Goal: Task Accomplishment & Management: Manage account settings

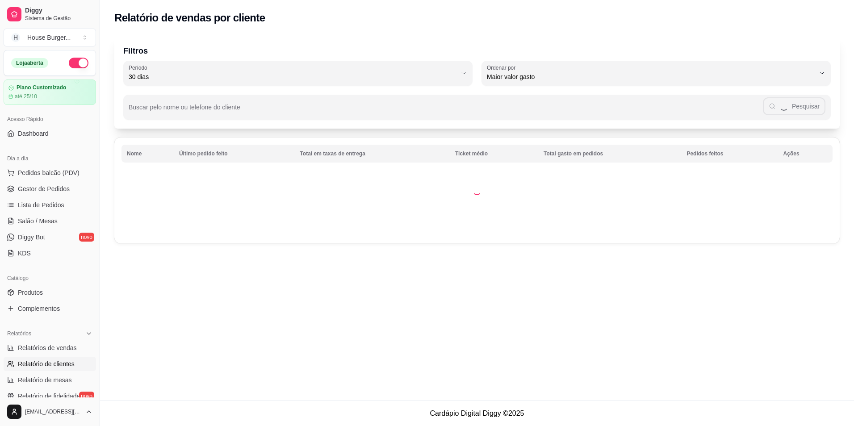
select select "30"
select select "HIGHEST_TOTAL_SPENT_WITH_ORDERS"
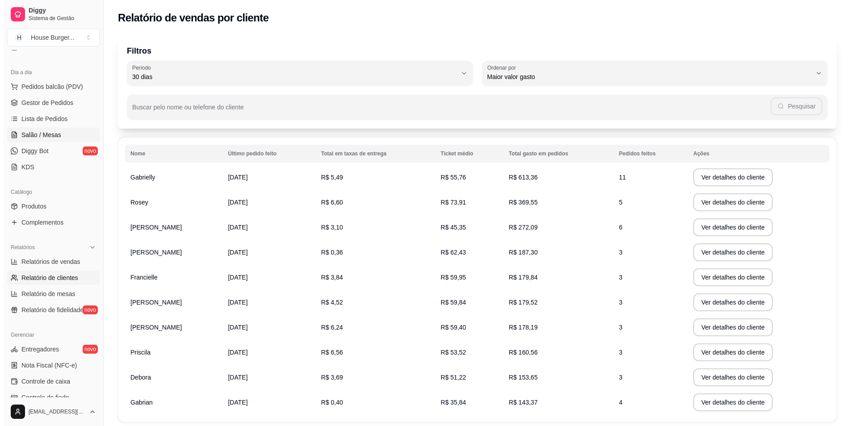
scroll to position [38, 0]
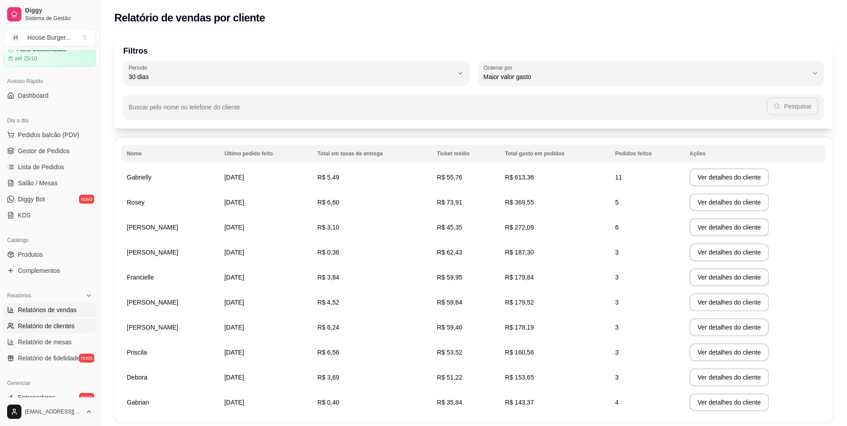
click at [71, 316] on link "Relatórios de vendas" at bounding box center [50, 310] width 92 height 14
select select "ALL"
select select "0"
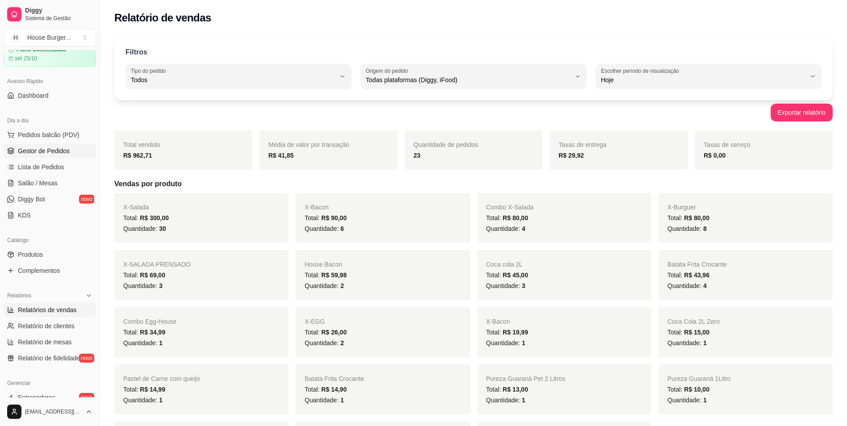
click at [44, 147] on span "Gestor de Pedidos" at bounding box center [44, 151] width 52 height 9
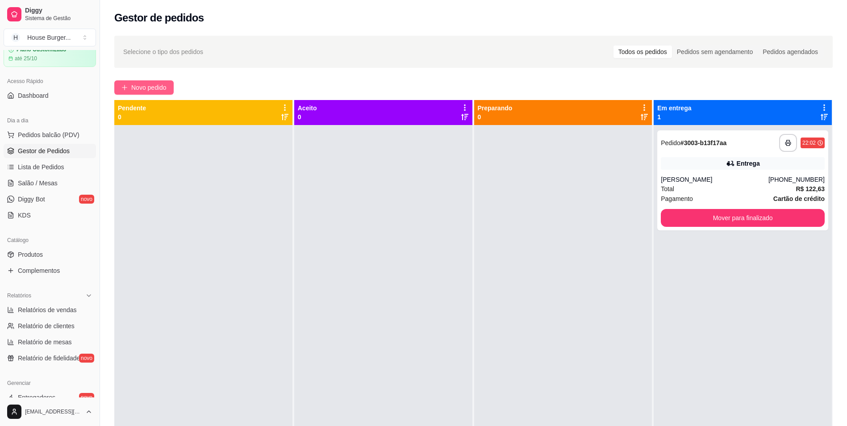
click at [132, 91] on span "Novo pedido" at bounding box center [148, 88] width 35 height 10
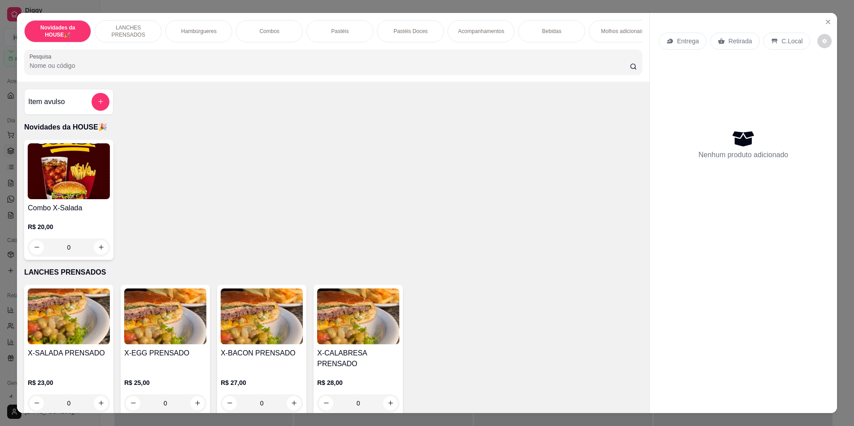
click at [201, 25] on div "Hambúrgueres" at bounding box center [198, 31] width 67 height 22
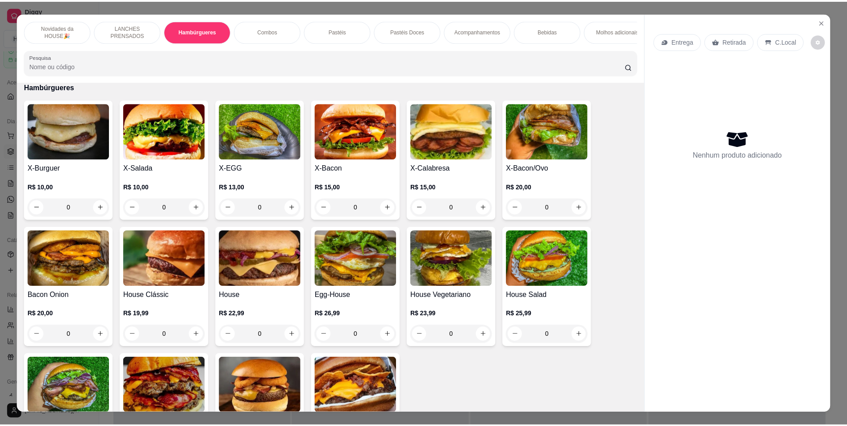
scroll to position [16, 0]
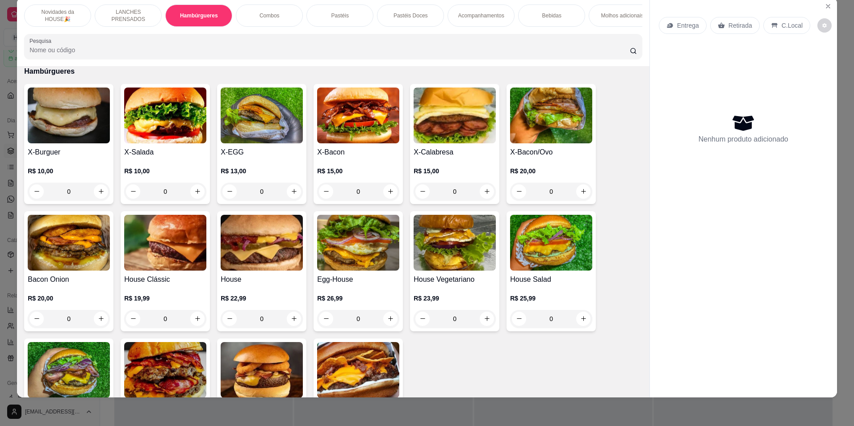
click at [152, 187] on div "R$ 10,00 0" at bounding box center [165, 184] width 82 height 34
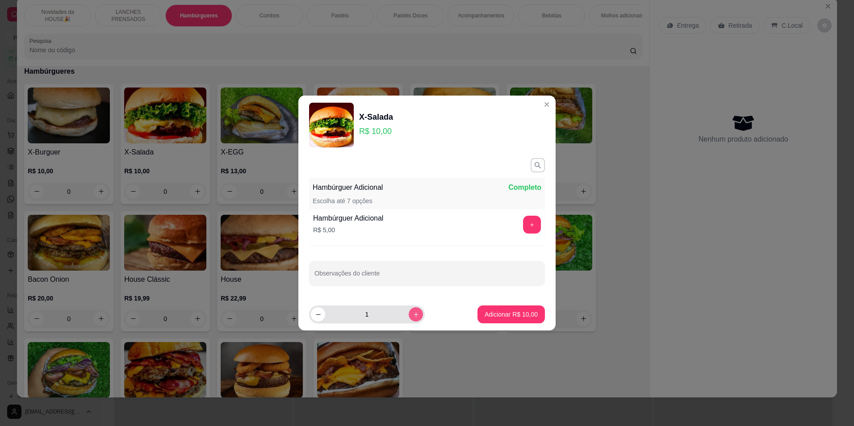
click at [413, 315] on icon "increase-product-quantity" at bounding box center [416, 314] width 7 height 7
click at [413, 314] on icon "increase-product-quantity" at bounding box center [416, 314] width 7 height 7
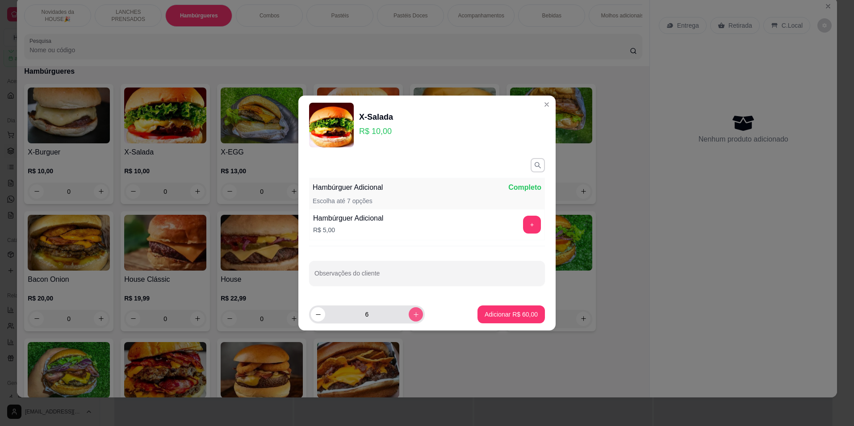
click at [413, 314] on icon "increase-product-quantity" at bounding box center [416, 314] width 7 height 7
click at [315, 310] on button "decrease-product-quantity" at bounding box center [318, 314] width 14 height 14
type input "8"
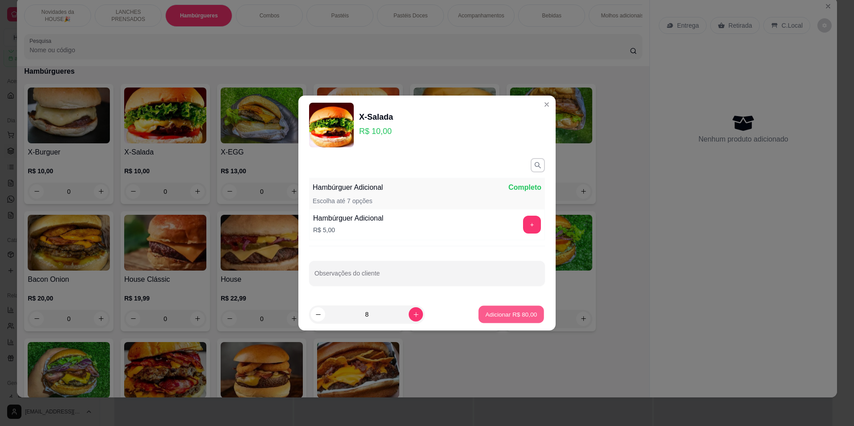
click at [515, 312] on p "Adicionar R$ 80,00" at bounding box center [512, 314] width 52 height 8
type input "8"
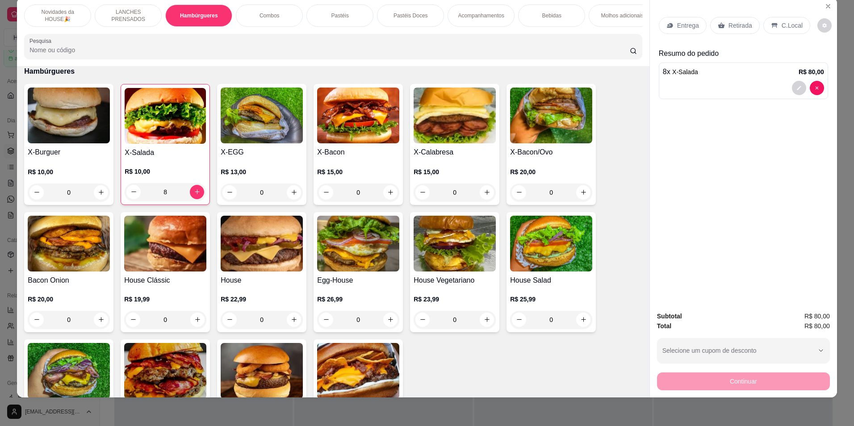
click at [73, 110] on img at bounding box center [69, 116] width 82 height 56
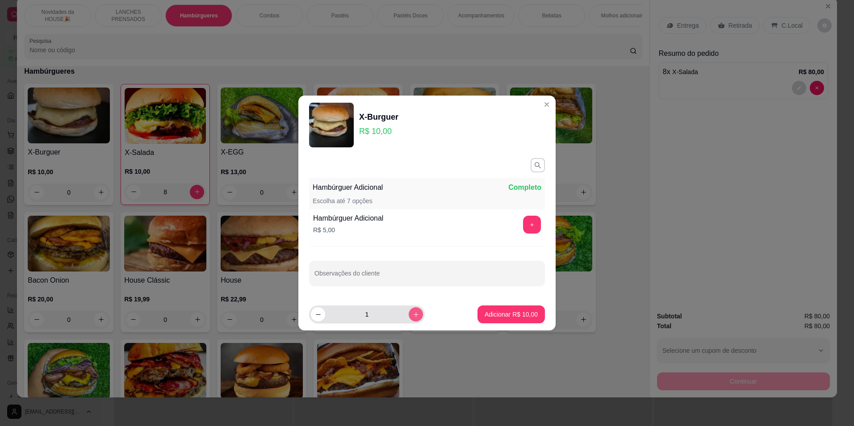
click at [413, 318] on icon "increase-product-quantity" at bounding box center [416, 314] width 7 height 7
type input "2"
click at [528, 314] on p "Adicionar R$ 20,00" at bounding box center [511, 314] width 53 height 9
type input "2"
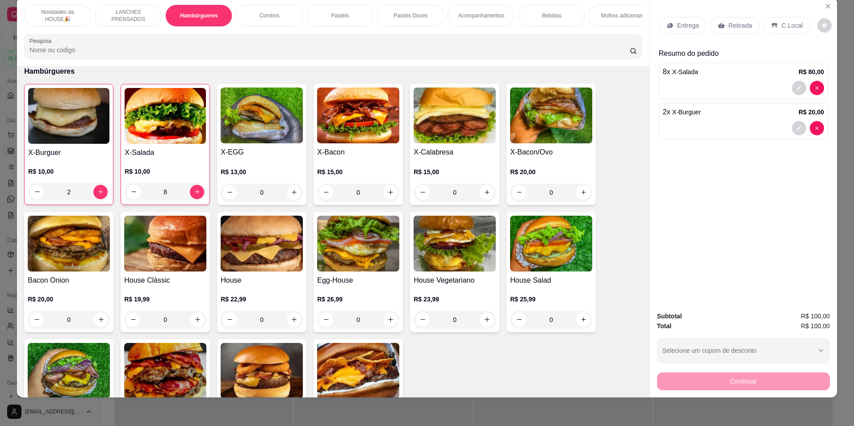
drag, startPoint x: 737, startPoint y: 21, endPoint x: 733, endPoint y: 24, distance: 4.6
click at [737, 22] on p "Retirada" at bounding box center [741, 25] width 24 height 9
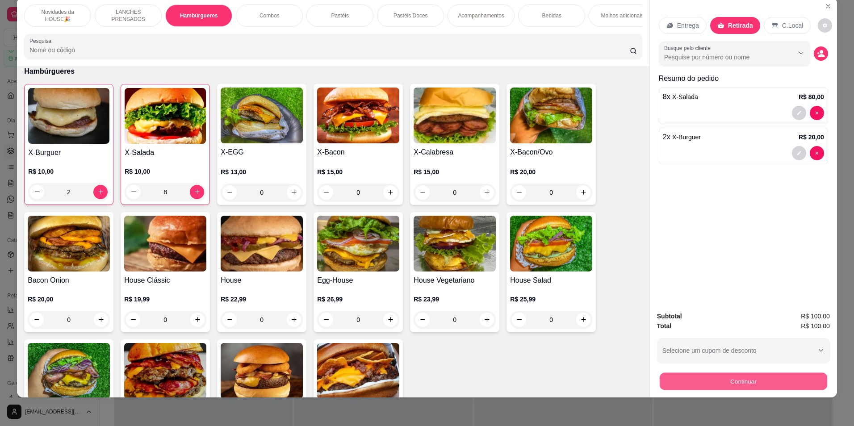
click at [748, 375] on button "Continuar" at bounding box center [743, 381] width 167 height 17
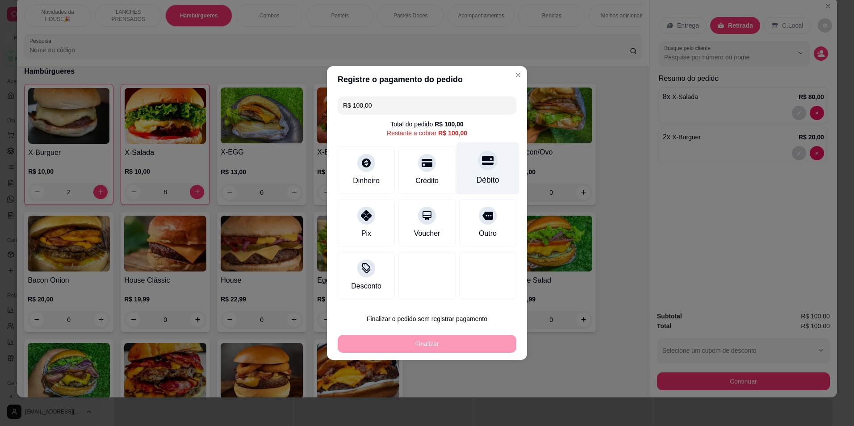
click at [475, 187] on div "Débito" at bounding box center [487, 168] width 63 height 52
type input "R$ 0,00"
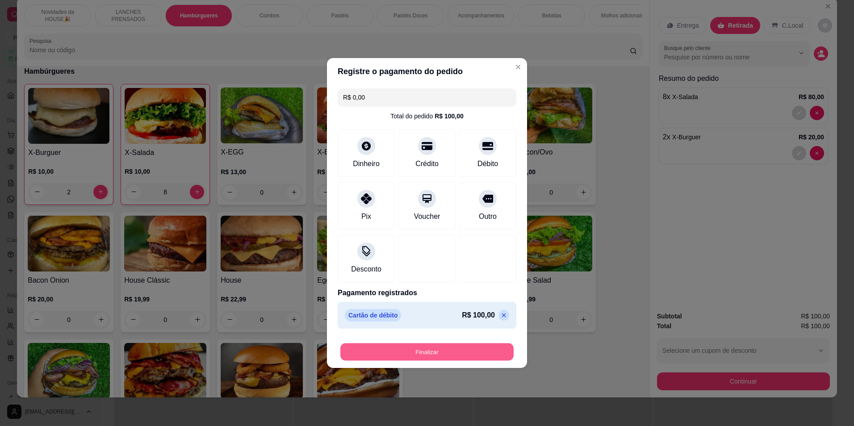
click at [446, 357] on button "Finalizar" at bounding box center [426, 351] width 173 height 17
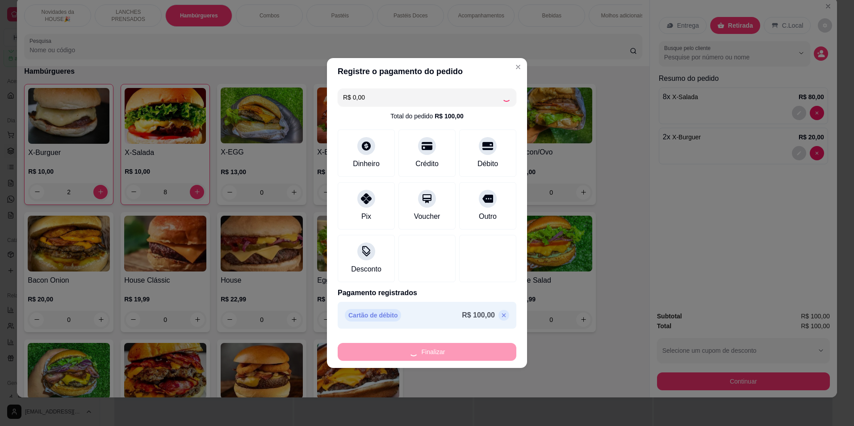
type input "0"
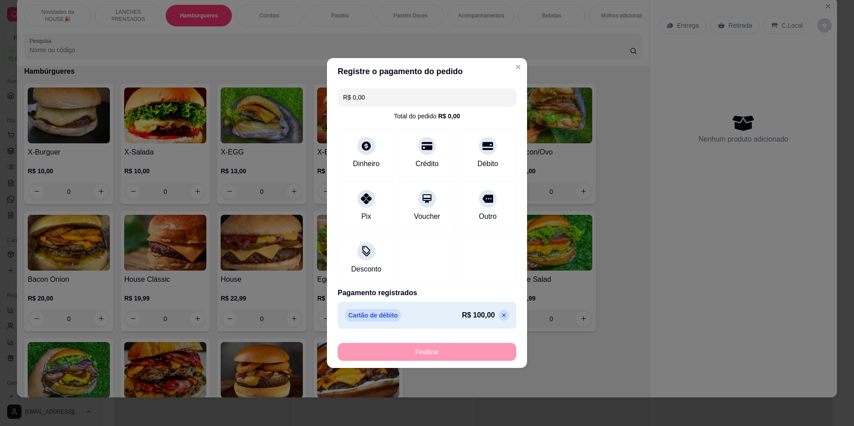
type input "-R$ 100,00"
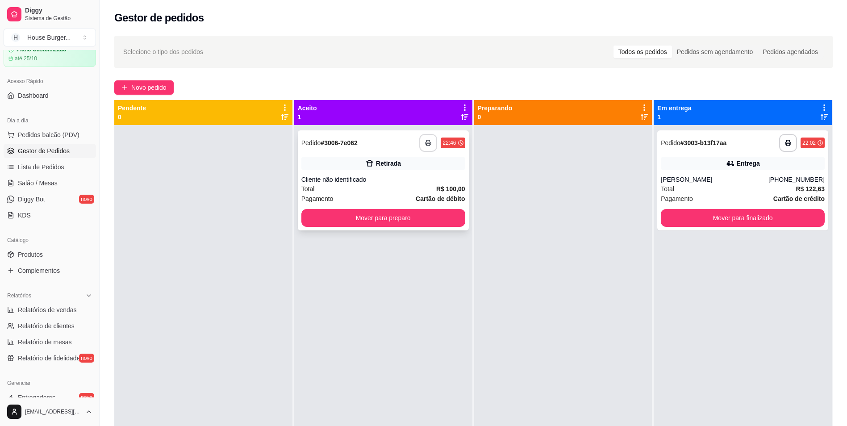
click at [428, 142] on icon "button" at bounding box center [428, 143] width 6 height 6
click at [397, 212] on button "Mover para preparo" at bounding box center [383, 218] width 164 height 18
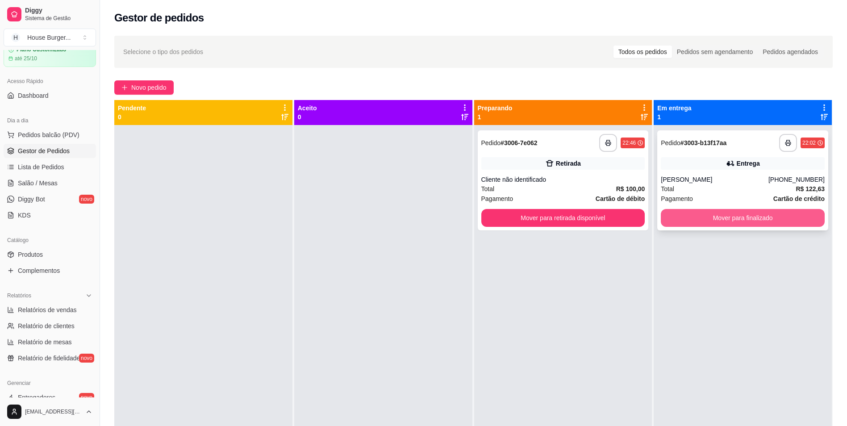
click at [755, 213] on button "Mover para finalizado" at bounding box center [743, 218] width 164 height 18
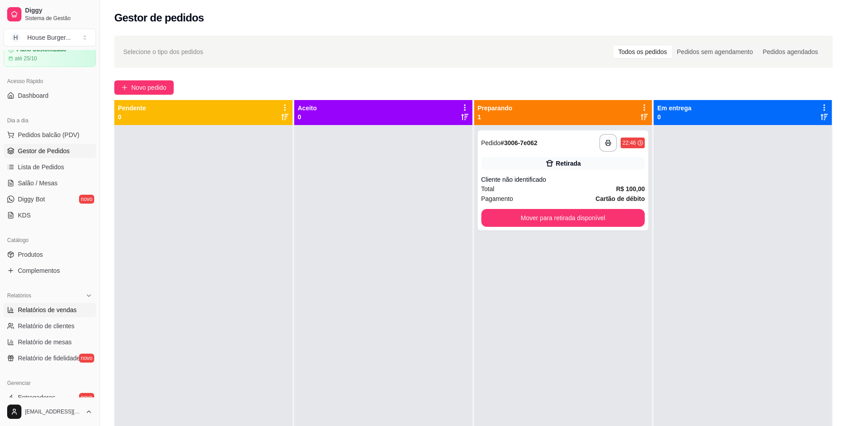
click at [70, 308] on span "Relatórios de vendas" at bounding box center [47, 310] width 59 height 9
select select "ALL"
select select "0"
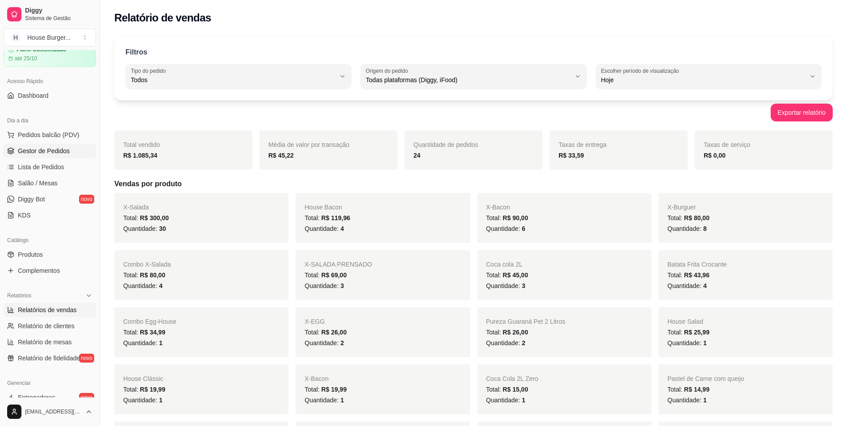
click at [56, 154] on span "Gestor de Pedidos" at bounding box center [44, 151] width 52 height 9
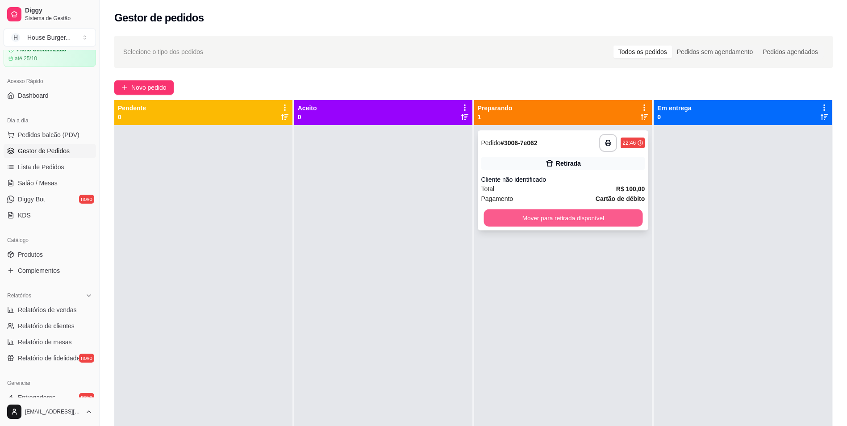
click at [582, 218] on button "Mover para retirada disponível" at bounding box center [563, 217] width 159 height 17
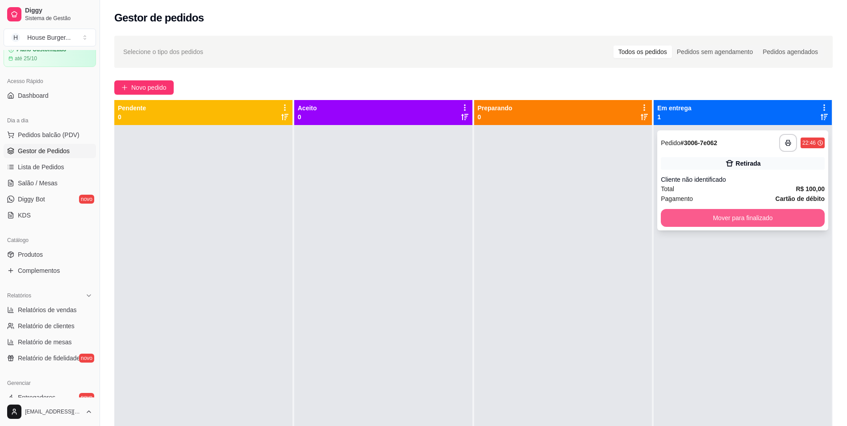
click at [725, 219] on button "Mover para finalizado" at bounding box center [743, 218] width 164 height 18
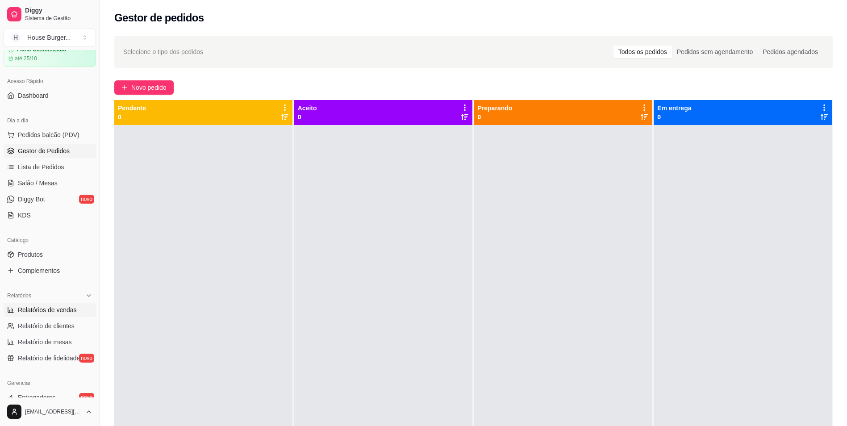
click at [65, 312] on span "Relatórios de vendas" at bounding box center [47, 310] width 59 height 9
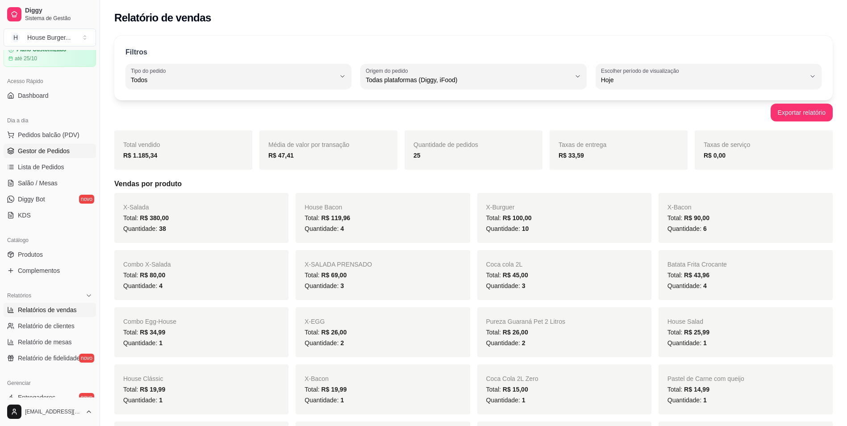
click at [59, 155] on span "Gestor de Pedidos" at bounding box center [44, 151] width 52 height 9
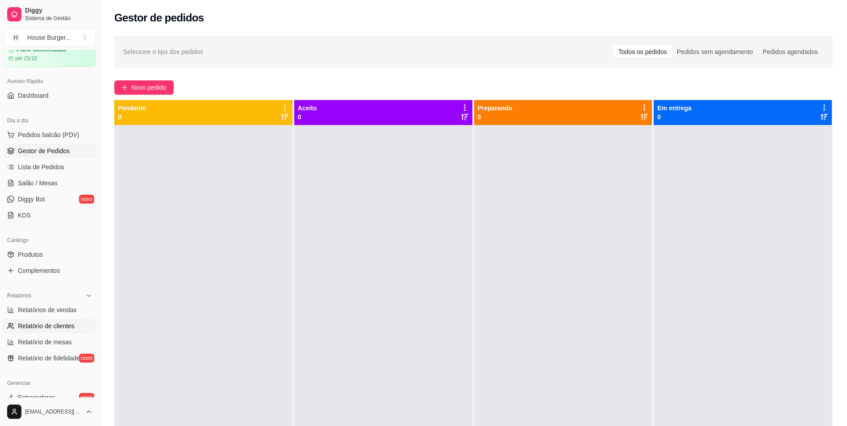
click at [69, 322] on span "Relatório de clientes" at bounding box center [46, 326] width 57 height 9
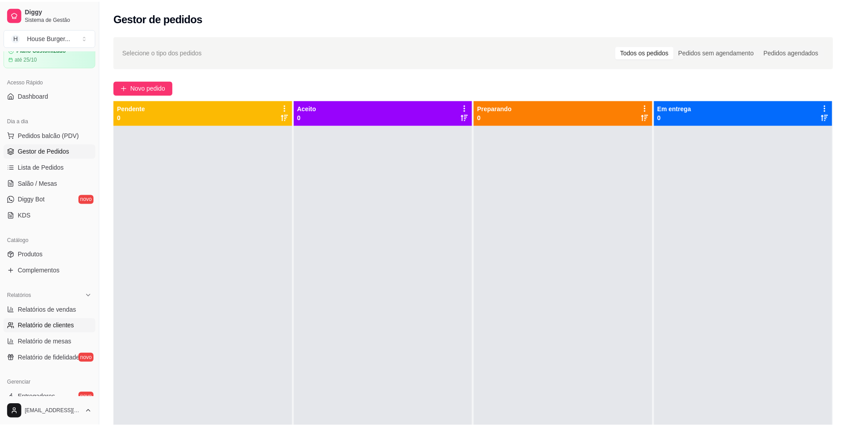
scroll to position [217, 0]
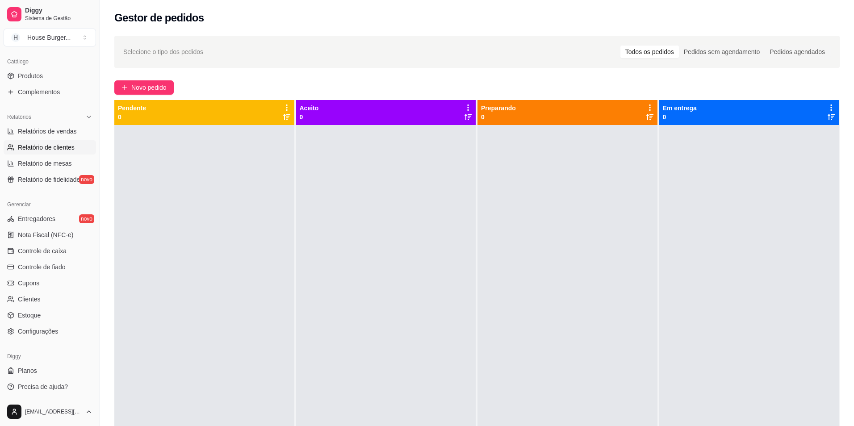
select select "30"
select select "HIGHEST_TOTAL_SPENT_WITH_ORDERS"
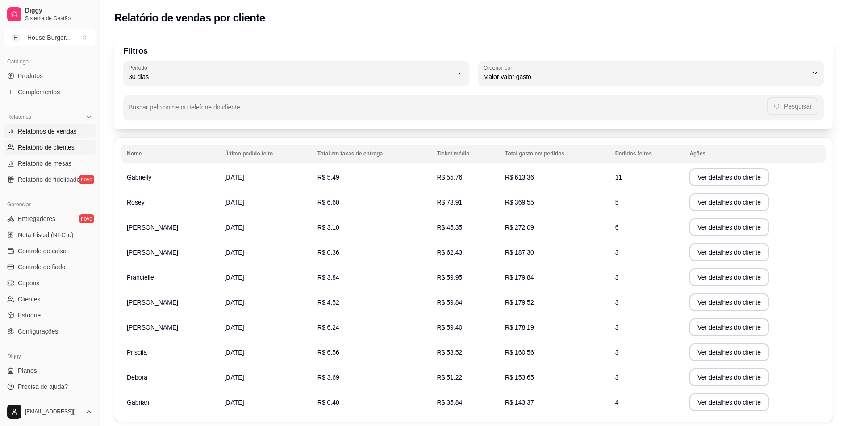
click at [54, 133] on span "Relatórios de vendas" at bounding box center [47, 131] width 59 height 9
select select "ALL"
select select "0"
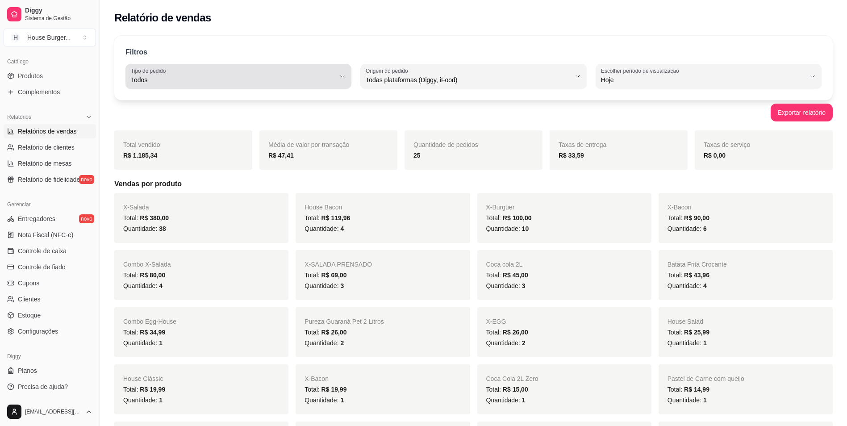
click at [327, 79] on span "Todos" at bounding box center [233, 79] width 205 height 9
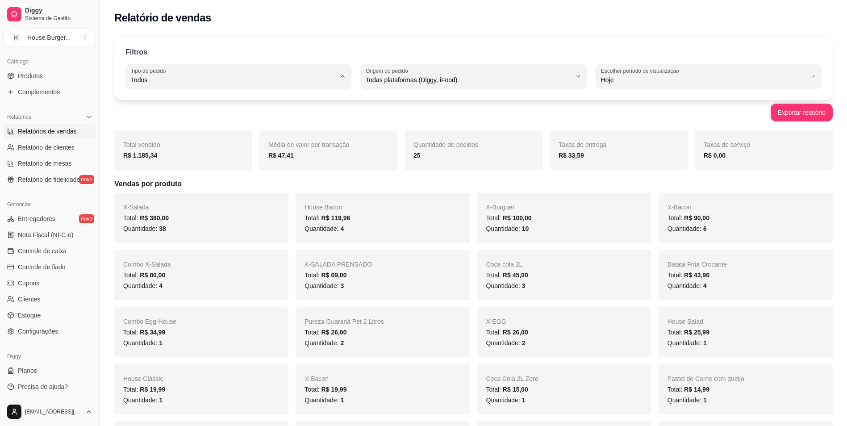
click at [179, 120] on span "Entrega" at bounding box center [234, 116] width 195 height 8
type input "DELIVERY"
select select "DELIVERY"
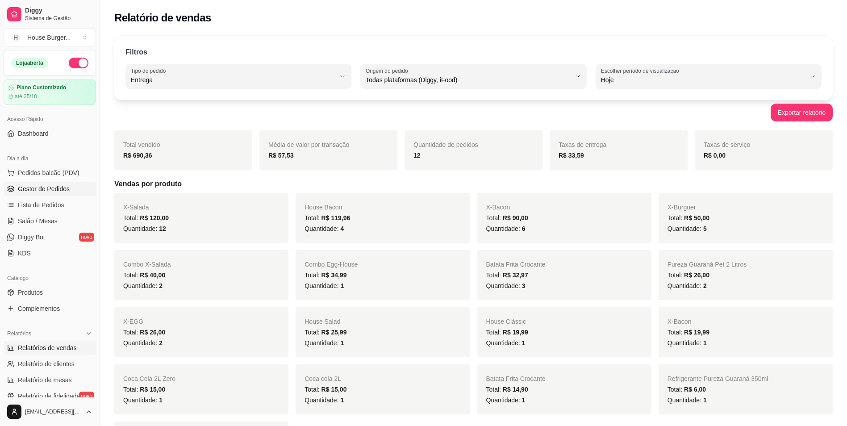
click at [48, 185] on span "Gestor de Pedidos" at bounding box center [44, 188] width 52 height 9
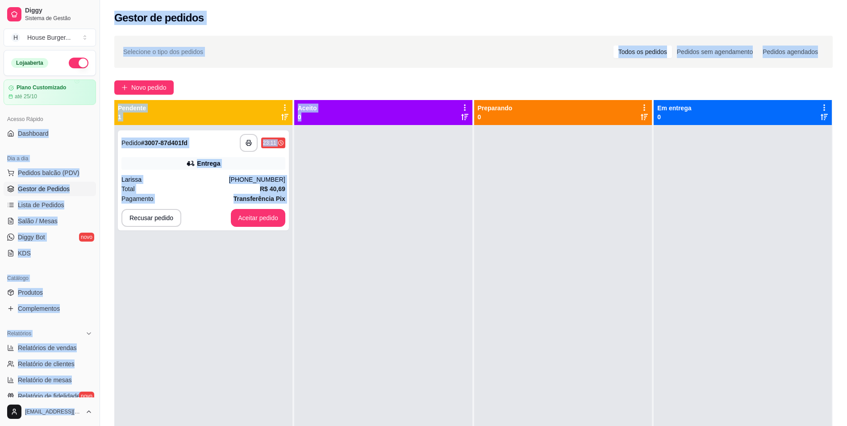
drag, startPoint x: 13, startPoint y: 154, endPoint x: 644, endPoint y: 90, distance: 634.3
click at [644, 90] on div "**********" at bounding box center [423, 281] width 847 height 562
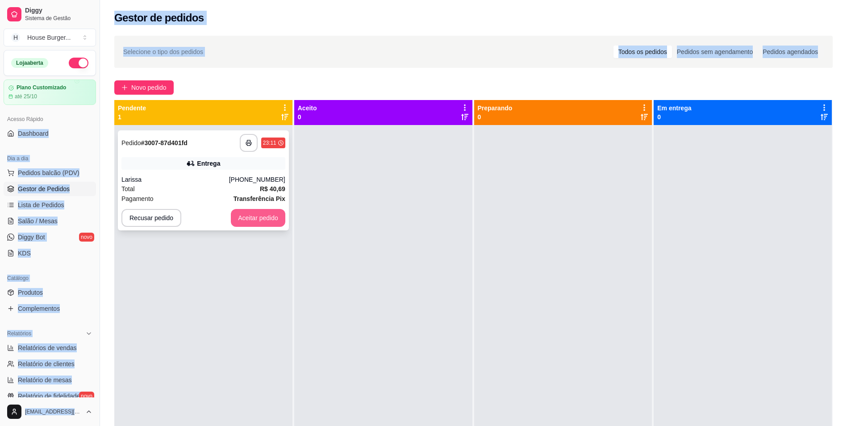
click at [264, 221] on button "Aceitar pedido" at bounding box center [258, 218] width 54 height 18
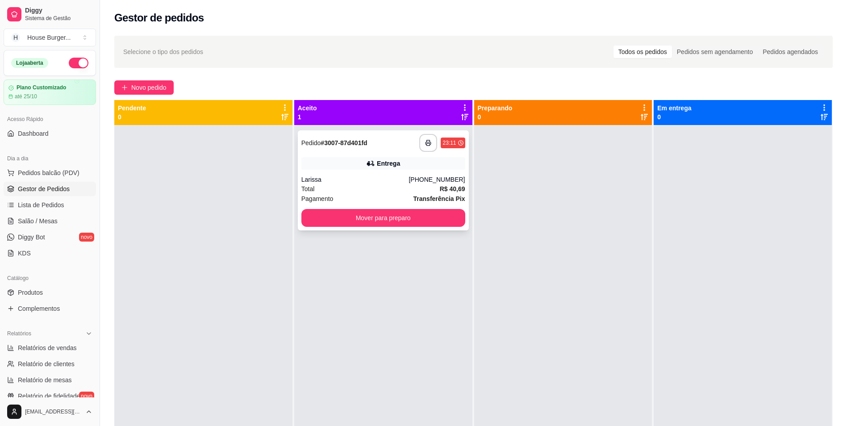
click at [366, 176] on div "Larissa" at bounding box center [355, 179] width 108 height 9
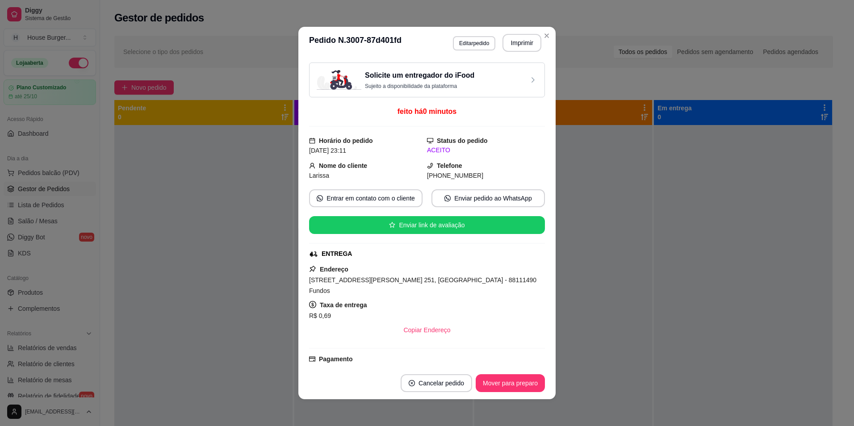
scroll to position [116, 0]
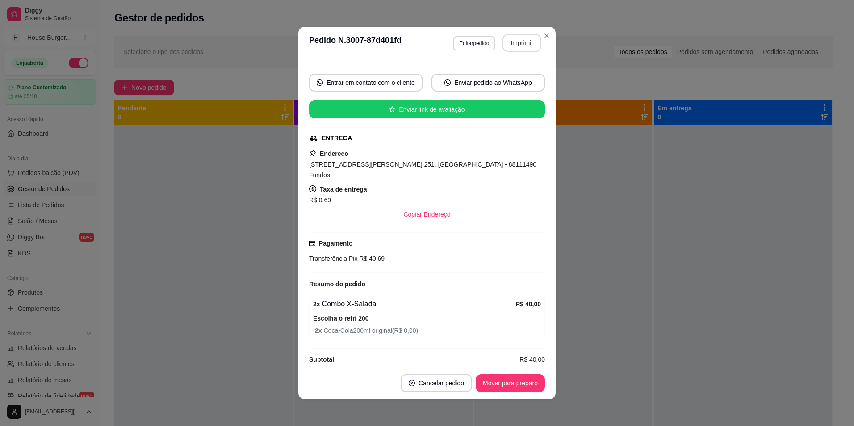
click at [516, 42] on button "Imprimir" at bounding box center [521, 43] width 39 height 18
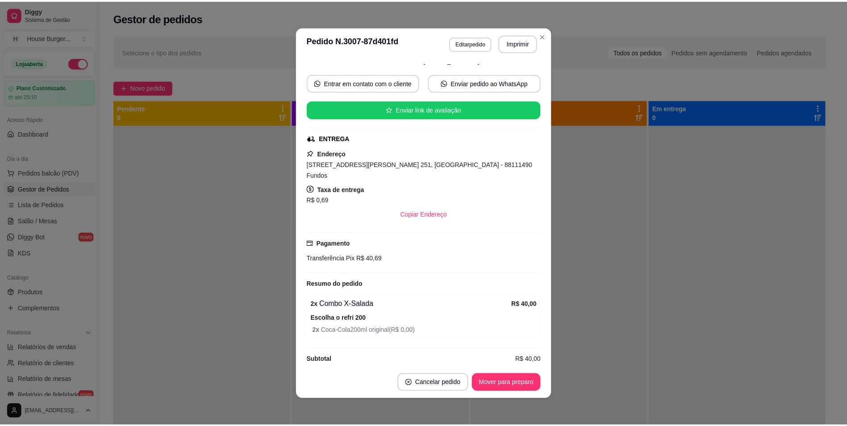
scroll to position [72, 0]
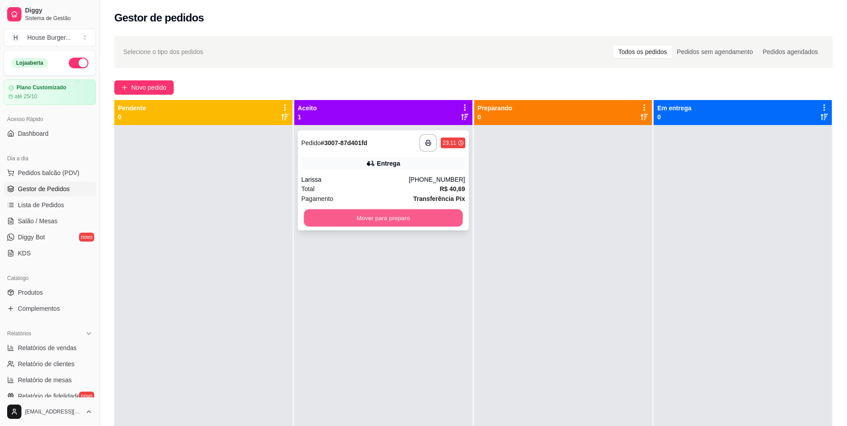
click at [436, 218] on button "Mover para preparo" at bounding box center [383, 217] width 159 height 17
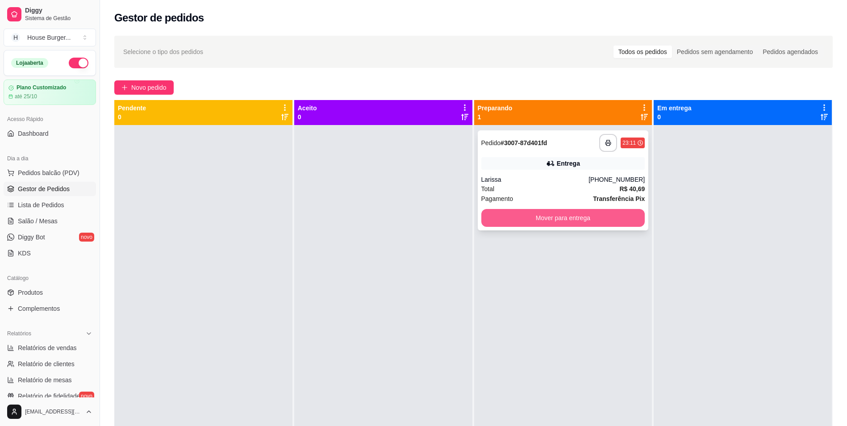
click at [584, 223] on button "Mover para entrega" at bounding box center [564, 218] width 164 height 18
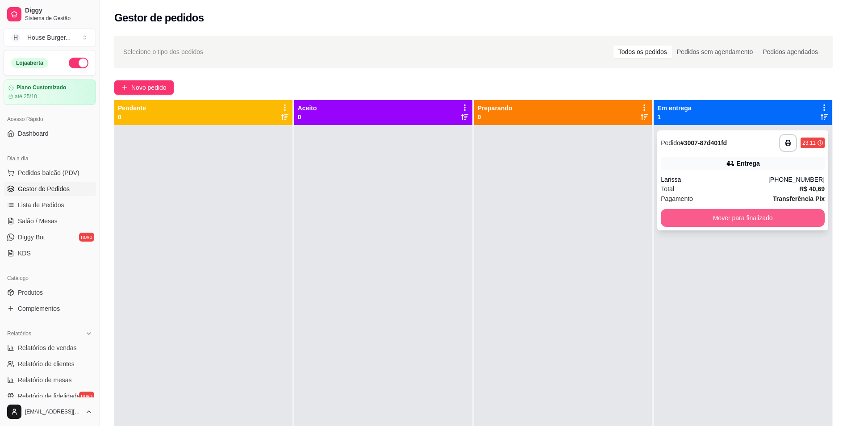
click at [670, 221] on button "Mover para finalizado" at bounding box center [743, 218] width 164 height 18
drag, startPoint x: 574, startPoint y: 247, endPoint x: 535, endPoint y: 274, distance: 47.0
click at [540, 287] on div at bounding box center [563, 338] width 178 height 426
click at [673, 222] on button "Mover para finalizado" at bounding box center [743, 218] width 164 height 18
drag, startPoint x: 632, startPoint y: 239, endPoint x: 272, endPoint y: 357, distance: 379.5
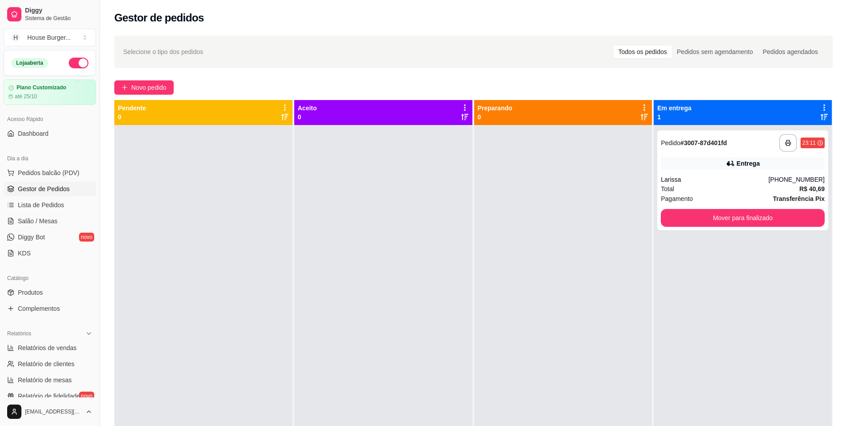
click at [298, 366] on div at bounding box center [383, 338] width 178 height 426
drag, startPoint x: 695, startPoint y: 257, endPoint x: 562, endPoint y: 226, distance: 136.3
click at [684, 214] on button "Mover para finalizado" at bounding box center [743, 218] width 164 height 18
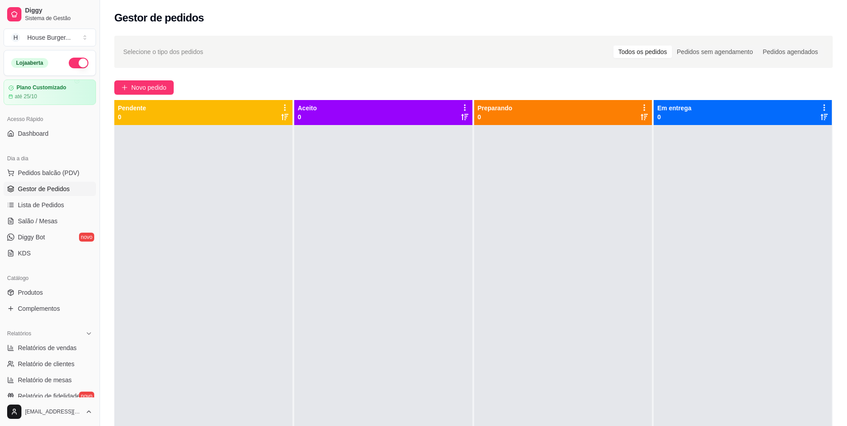
drag, startPoint x: 330, startPoint y: 348, endPoint x: 338, endPoint y: 365, distance: 18.4
drag, startPoint x: 338, startPoint y: 365, endPoint x: 163, endPoint y: 256, distance: 205.5
click at [292, 338] on div "Pendente 0" at bounding box center [204, 313] width 180 height 426
click at [75, 172] on span "Pedidos balcão (PDV)" at bounding box center [49, 172] width 62 height 9
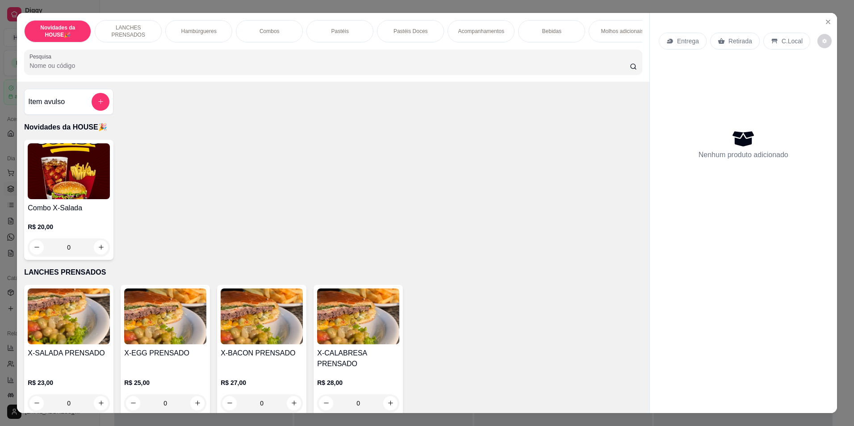
click at [5, 287] on div "Novidades da HOUSE🎉 LANCHES PRENSADOS Hambúrgueres Combos Pastéis Pastéis Doces…" at bounding box center [427, 213] width 854 height 426
click at [821, 21] on button "Close" at bounding box center [828, 22] width 14 height 14
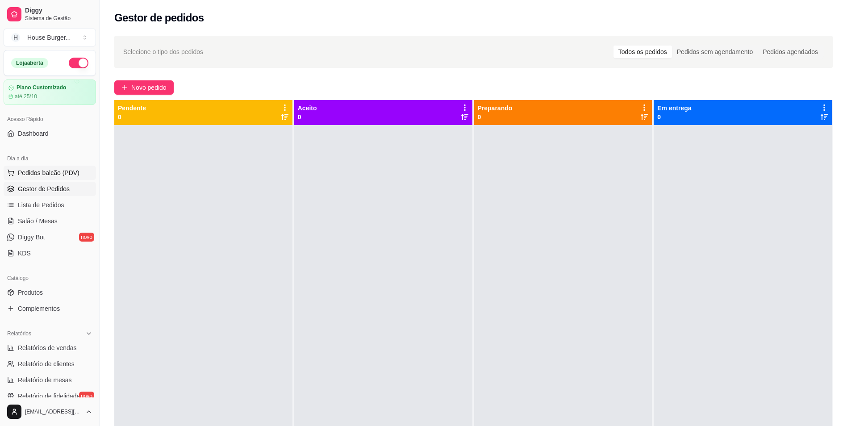
click at [77, 173] on button "Pedidos balcão (PDV)" at bounding box center [50, 173] width 92 height 14
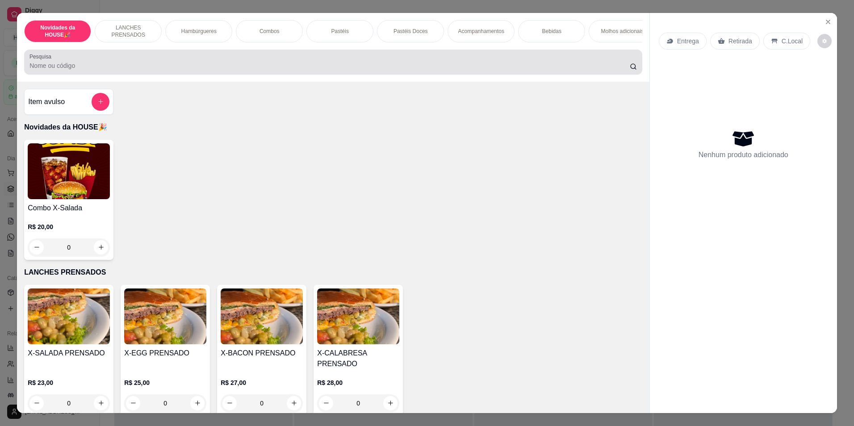
drag, startPoint x: 140, startPoint y: 96, endPoint x: 137, endPoint y: 48, distance: 48.4
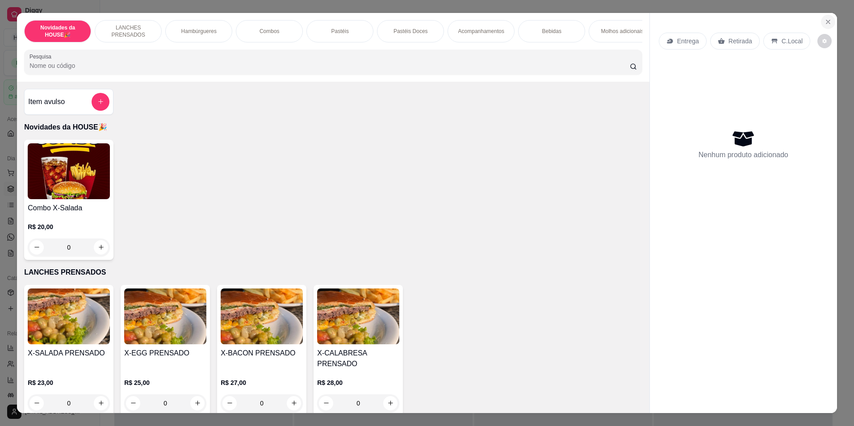
click at [825, 23] on icon "Close" at bounding box center [828, 21] width 7 height 7
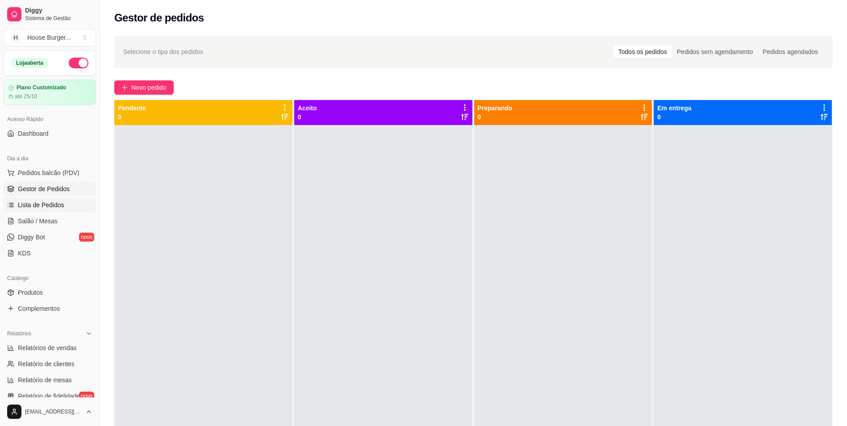
click at [40, 203] on span "Lista de Pedidos" at bounding box center [41, 205] width 46 height 9
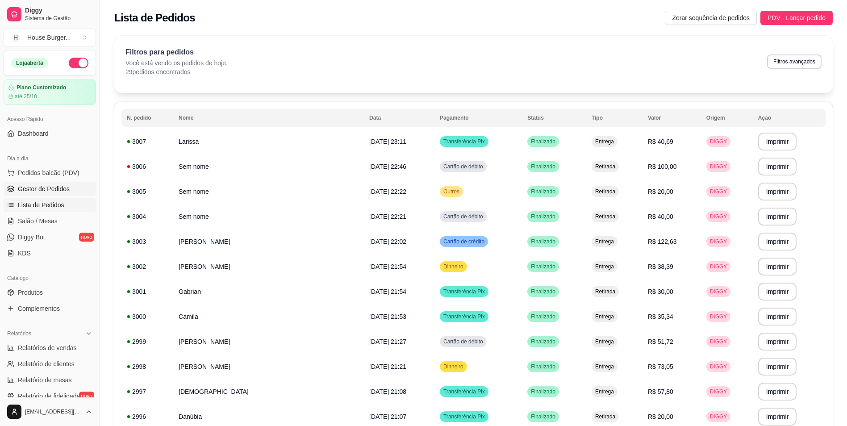
click at [65, 186] on span "Gestor de Pedidos" at bounding box center [44, 188] width 52 height 9
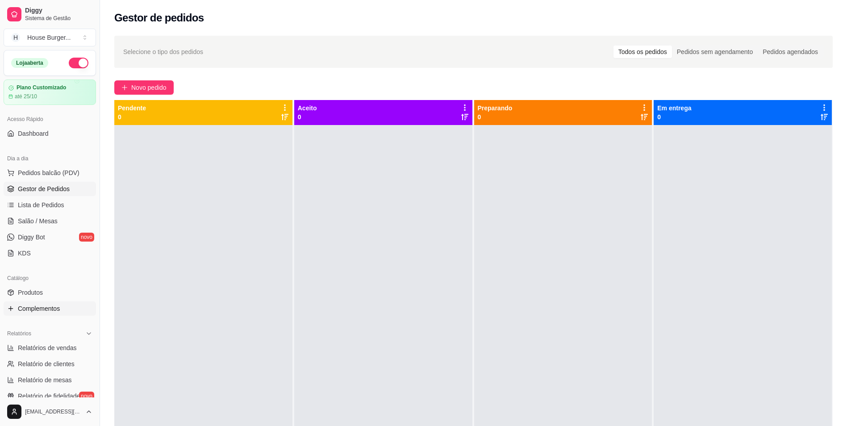
click at [58, 310] on span "Complementos" at bounding box center [39, 308] width 42 height 9
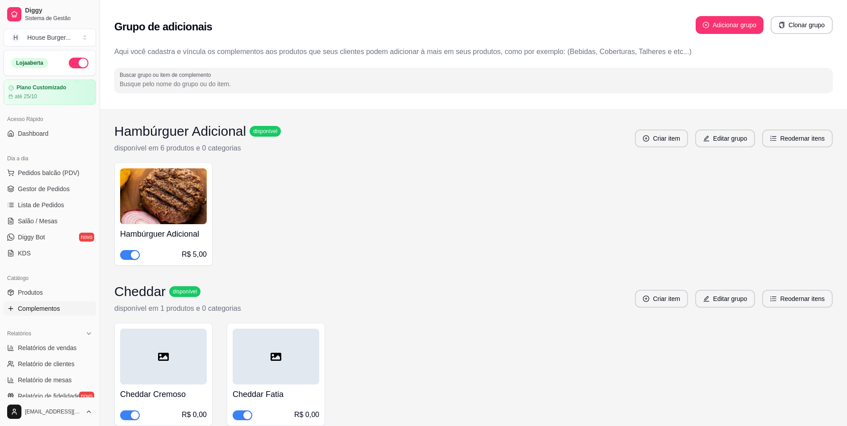
click at [248, 424] on div "Cheddar Fatia R$ 0,00" at bounding box center [276, 374] width 98 height 103
click at [52, 191] on span "Gestor de Pedidos" at bounding box center [44, 188] width 52 height 9
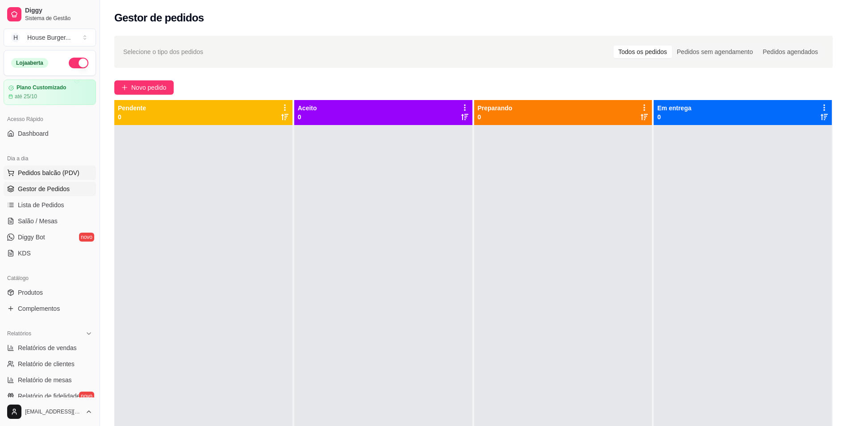
click at [56, 171] on span "Pedidos balcão (PDV)" at bounding box center [49, 172] width 62 height 9
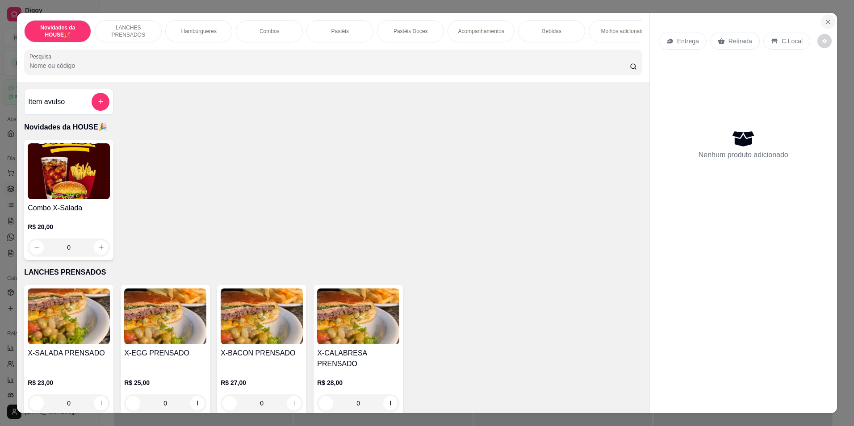
click at [826, 20] on icon "Close" at bounding box center [828, 22] width 4 height 4
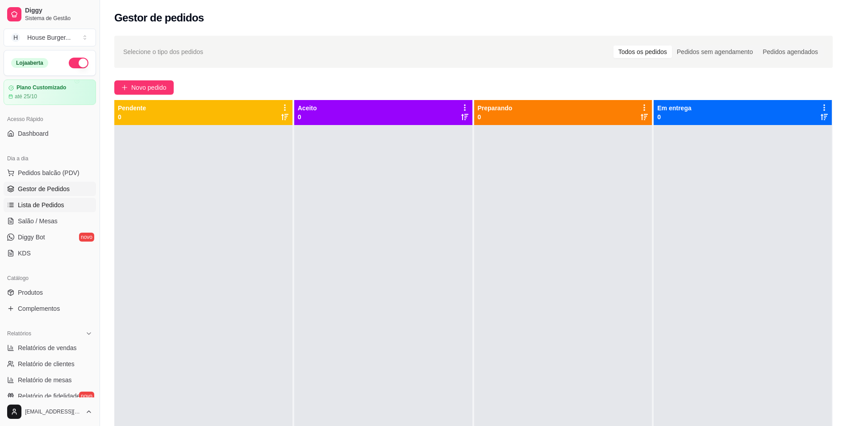
click at [75, 208] on link "Lista de Pedidos" at bounding box center [50, 205] width 92 height 14
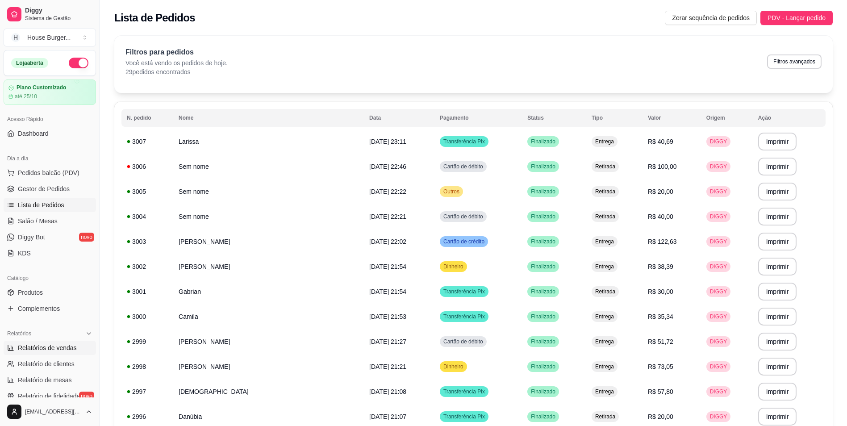
click at [65, 342] on link "Relatórios de vendas" at bounding box center [50, 348] width 92 height 14
select select "ALL"
select select "0"
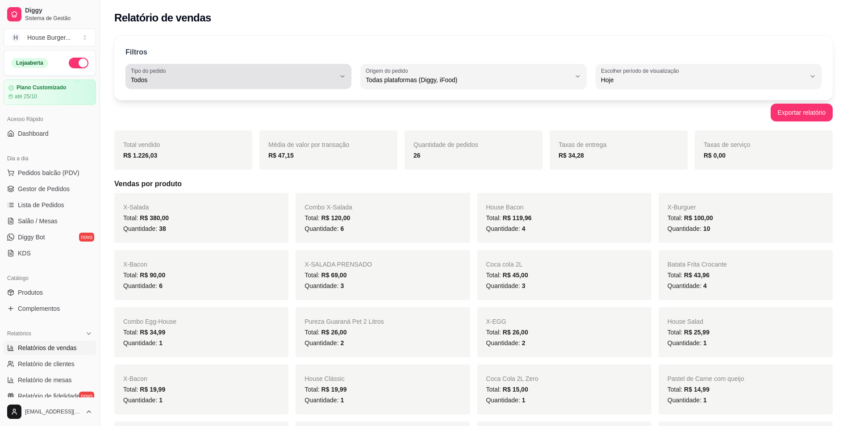
click at [313, 72] on div "Todos" at bounding box center [233, 76] width 205 height 18
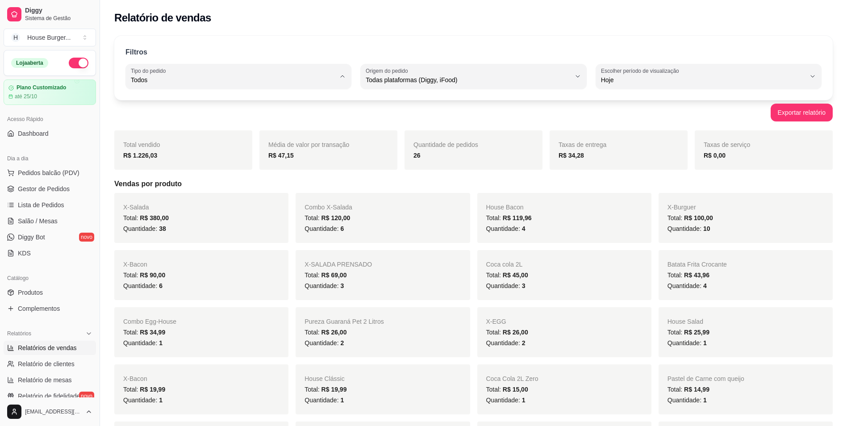
click at [148, 115] on span "Entrega" at bounding box center [234, 116] width 195 height 8
type input "DELIVERY"
select select "DELIVERY"
click at [53, 190] on span "Gestor de Pedidos" at bounding box center [44, 188] width 52 height 9
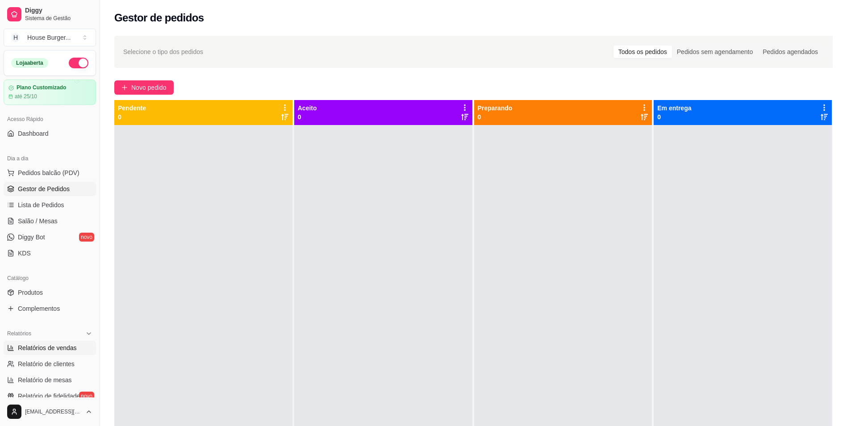
click at [56, 351] on span "Relatórios de vendas" at bounding box center [47, 347] width 59 height 9
select select "ALL"
select select "0"
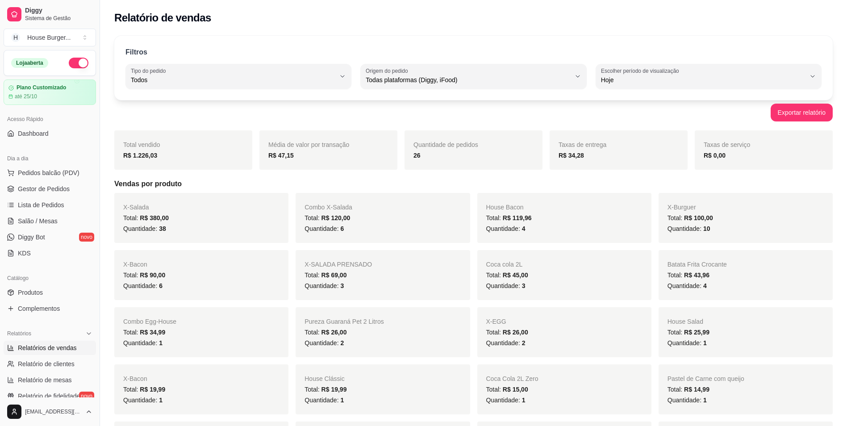
scroll to position [45, 0]
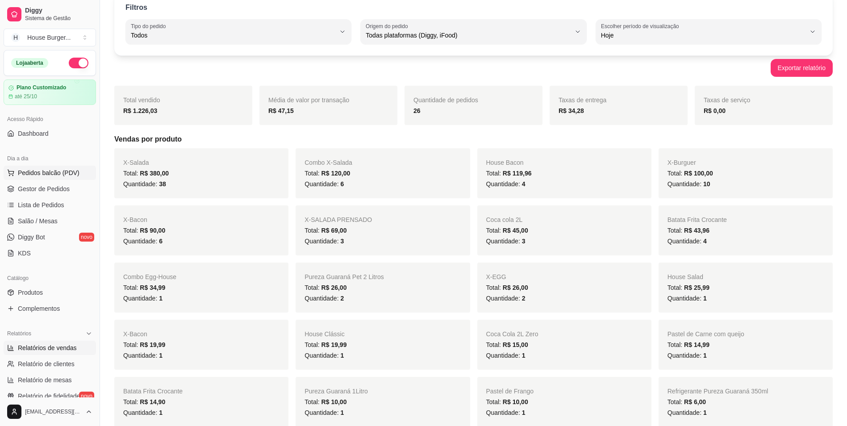
click at [46, 174] on span "Pedidos balcão (PDV)" at bounding box center [49, 172] width 62 height 9
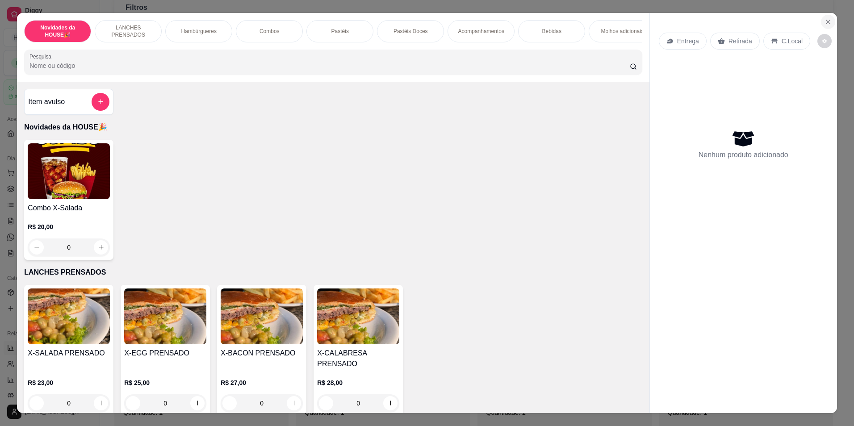
click at [825, 20] on icon "Close" at bounding box center [828, 21] width 7 height 7
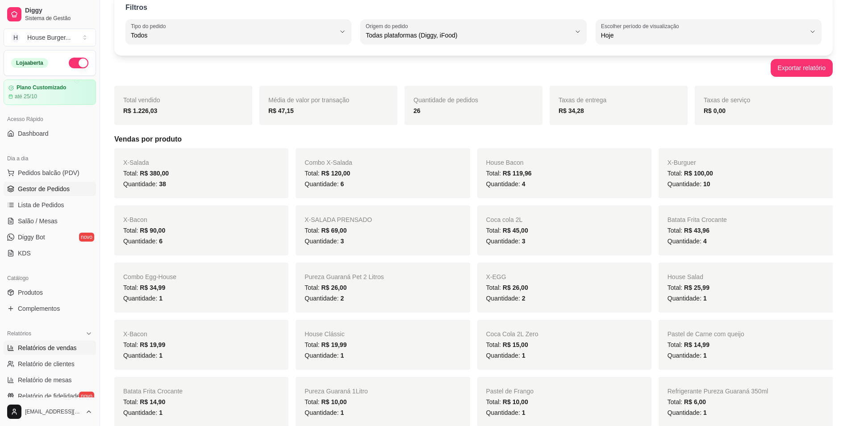
click at [47, 190] on span "Gestor de Pedidos" at bounding box center [44, 188] width 52 height 9
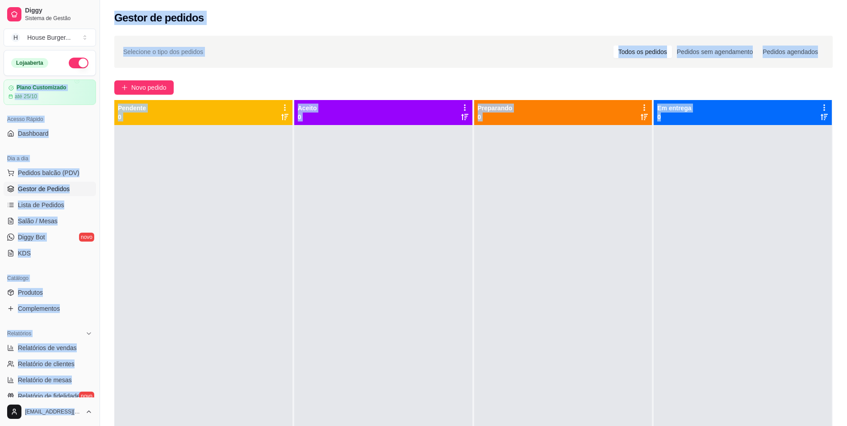
drag, startPoint x: 855, startPoint y: 449, endPoint x: 850, endPoint y: 263, distance: 186.3
click at [847, 263] on html "Diggy Sistema de Gestão H House Burger ... Loja aberta Plano Customizado até 25…" at bounding box center [423, 213] width 847 height 426
